Goal: Transaction & Acquisition: Purchase product/service

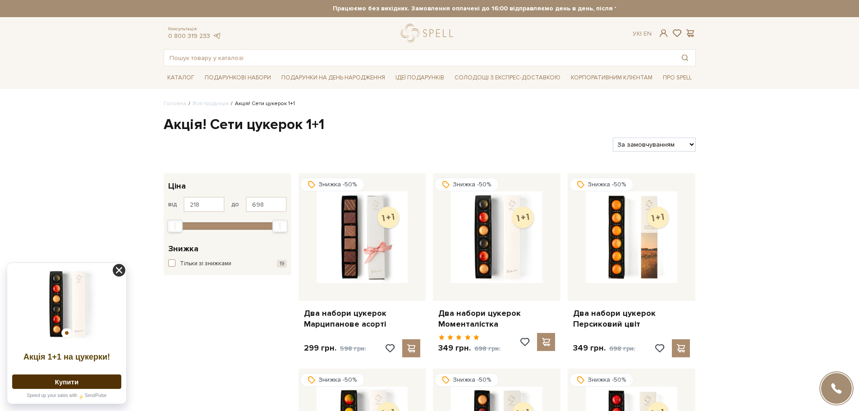
click at [120, 271] on icon at bounding box center [119, 270] width 13 height 13
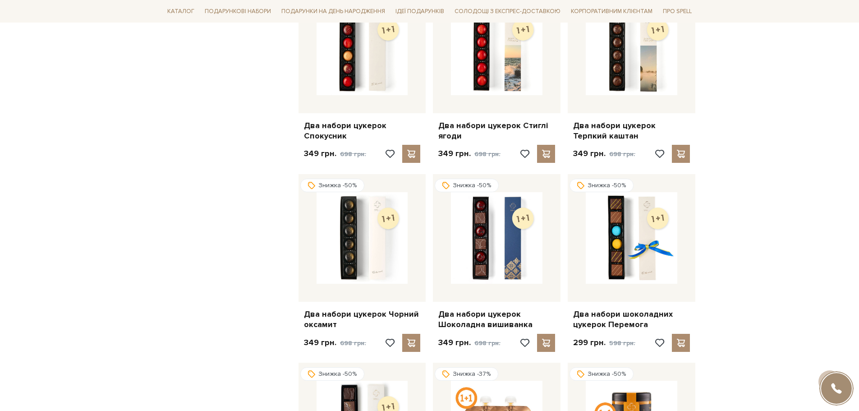
scroll to position [406, 0]
